Goal: Task Accomplishment & Management: Manage account settings

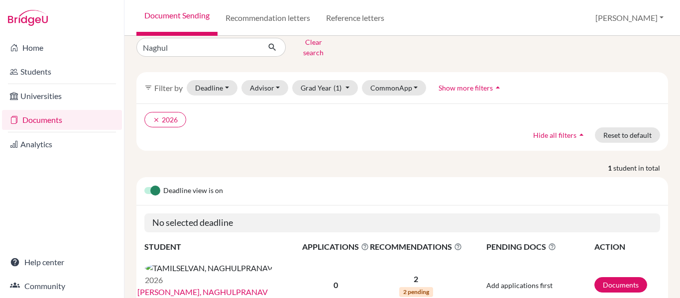
scroll to position [49, 0]
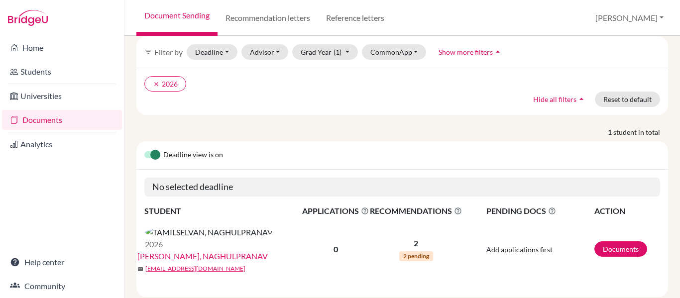
click at [250, 250] on link "[PERSON_NAME], NAGHULPRANAV" at bounding box center [202, 256] width 130 height 12
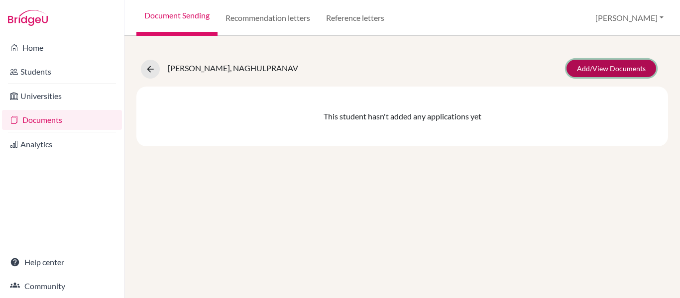
click at [591, 69] on link "Add/View Documents" at bounding box center [611, 68] width 90 height 17
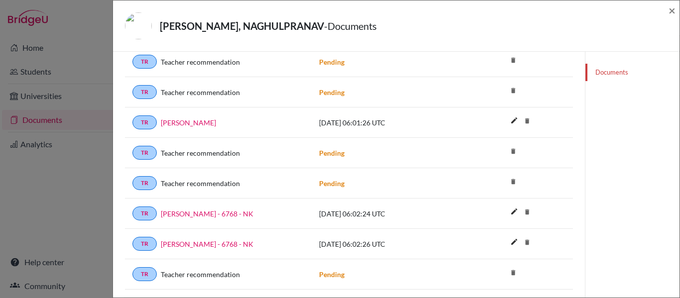
scroll to position [750, 0]
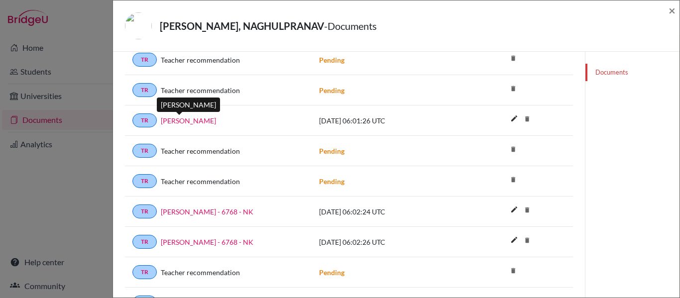
click at [186, 120] on link "Naghul LOR" at bounding box center [188, 120] width 55 height 10
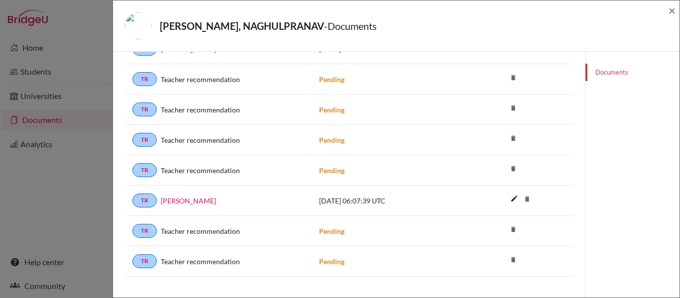
scroll to position [958, 0]
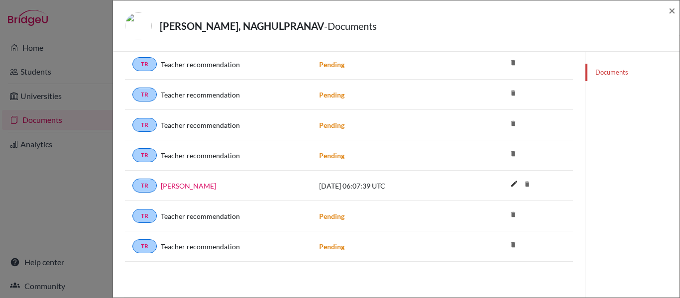
click at [514, 247] on icon "delete" at bounding box center [513, 244] width 15 height 15
click at [511, 247] on icon "delete" at bounding box center [513, 244] width 15 height 15
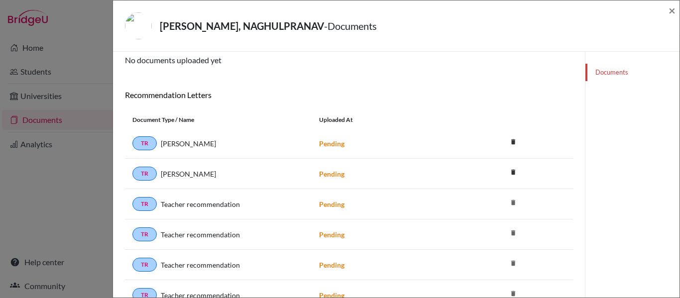
scroll to position [32, 0]
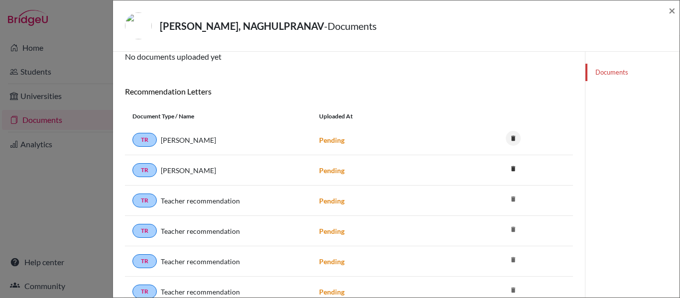
click at [511, 138] on icon "delete" at bounding box center [513, 138] width 15 height 15
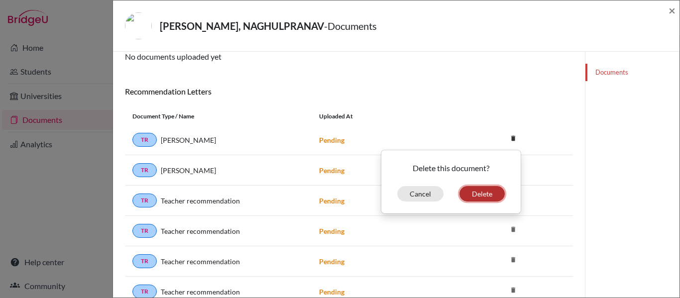
click at [483, 193] on button "Delete" at bounding box center [481, 193] width 45 height 15
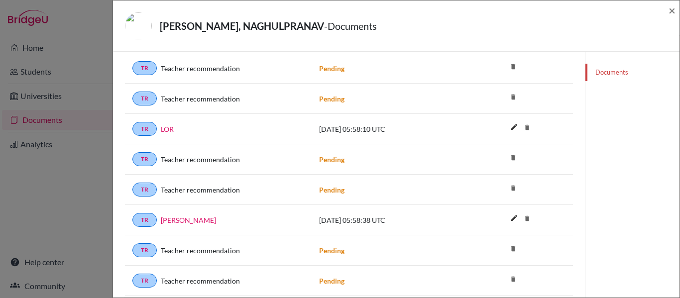
scroll to position [433, 0]
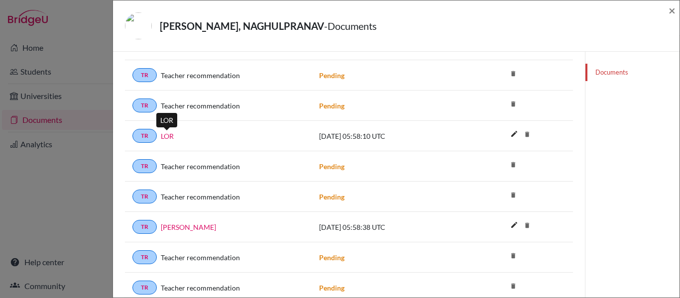
click at [166, 140] on link "LOR" at bounding box center [167, 136] width 13 height 10
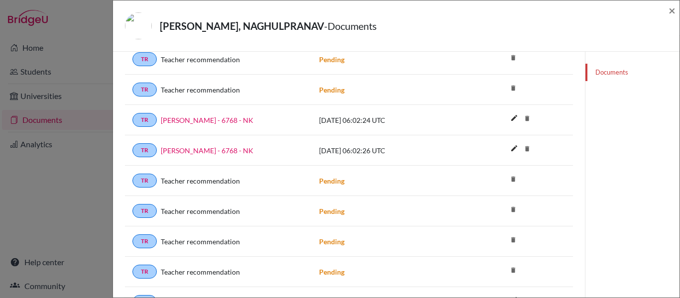
scroll to position [960, 0]
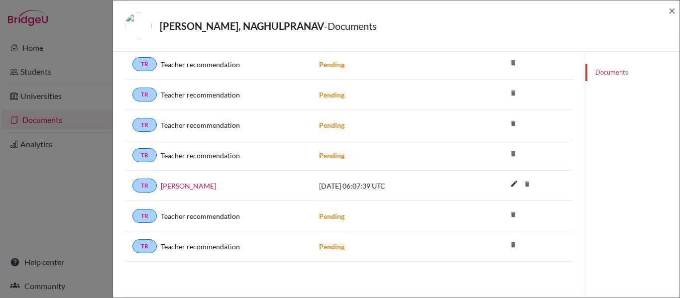
click at [512, 245] on icon "delete" at bounding box center [513, 244] width 15 height 15
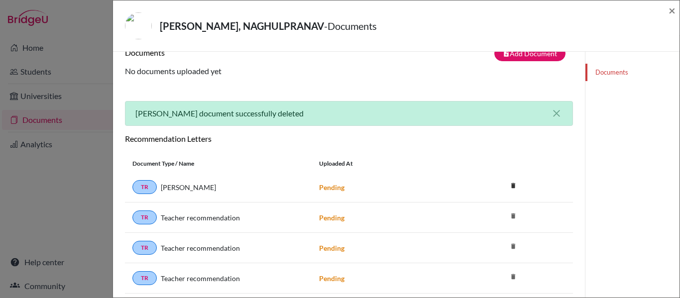
scroll to position [18, 0]
click at [558, 114] on icon "close" at bounding box center [556, 113] width 12 height 12
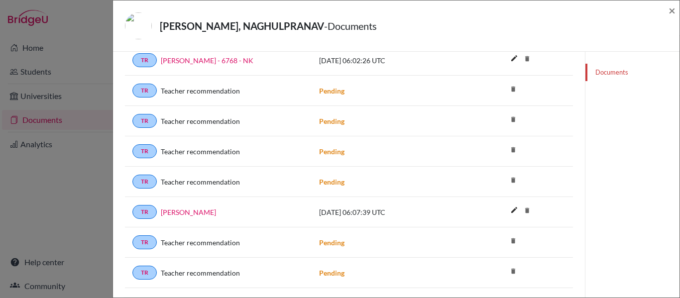
scroll to position [927, 0]
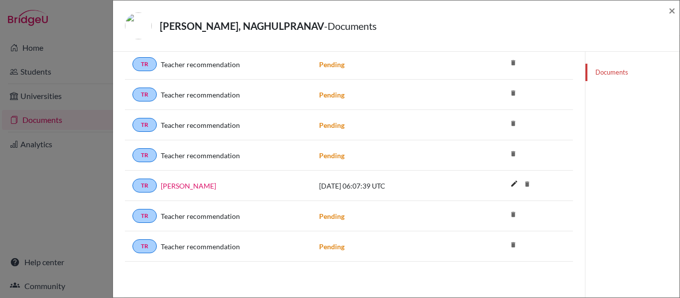
click at [512, 245] on icon "delete" at bounding box center [513, 244] width 15 height 15
click at [620, 39] on div "TAMILSELVAN, NAGHULPRANAV - Documents" at bounding box center [392, 25] width 535 height 27
click at [674, 8] on span "×" at bounding box center [671, 10] width 7 height 14
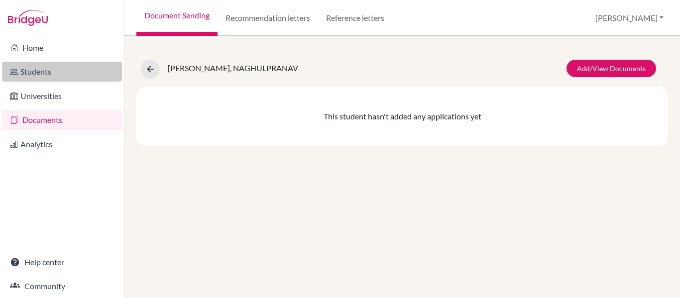
click at [44, 69] on link "Students" at bounding box center [62, 72] width 120 height 20
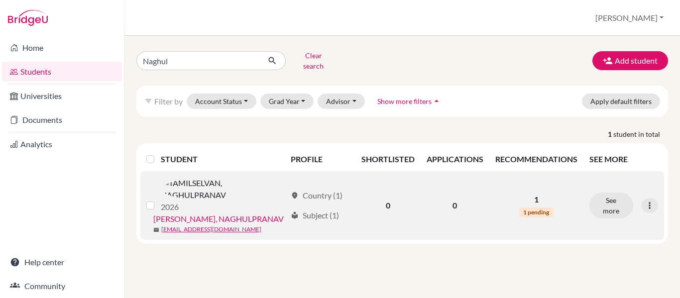
click at [215, 213] on link "[PERSON_NAME], NAGHULPRANAV" at bounding box center [218, 219] width 130 height 12
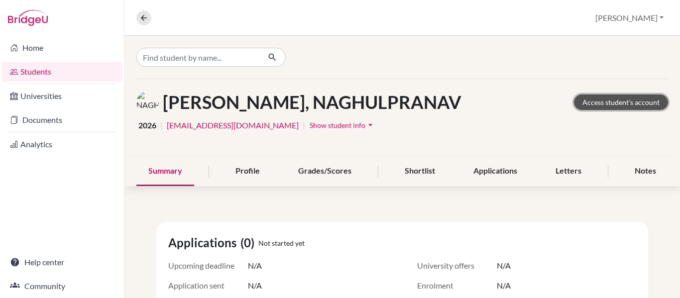
click at [604, 105] on link "Access student's account" at bounding box center [621, 102] width 94 height 15
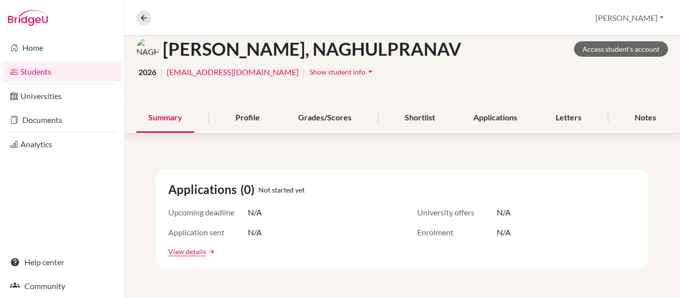
scroll to position [24, 0]
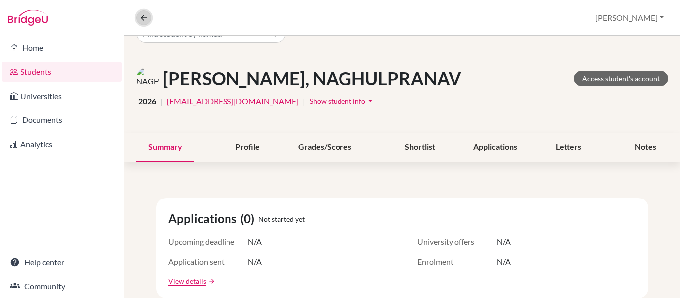
click at [139, 18] on icon at bounding box center [143, 17] width 9 height 9
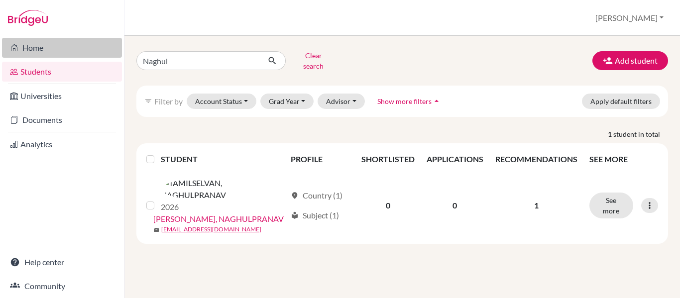
click at [46, 51] on link "Home" at bounding box center [62, 48] width 120 height 20
